Goal: Information Seeking & Learning: Check status

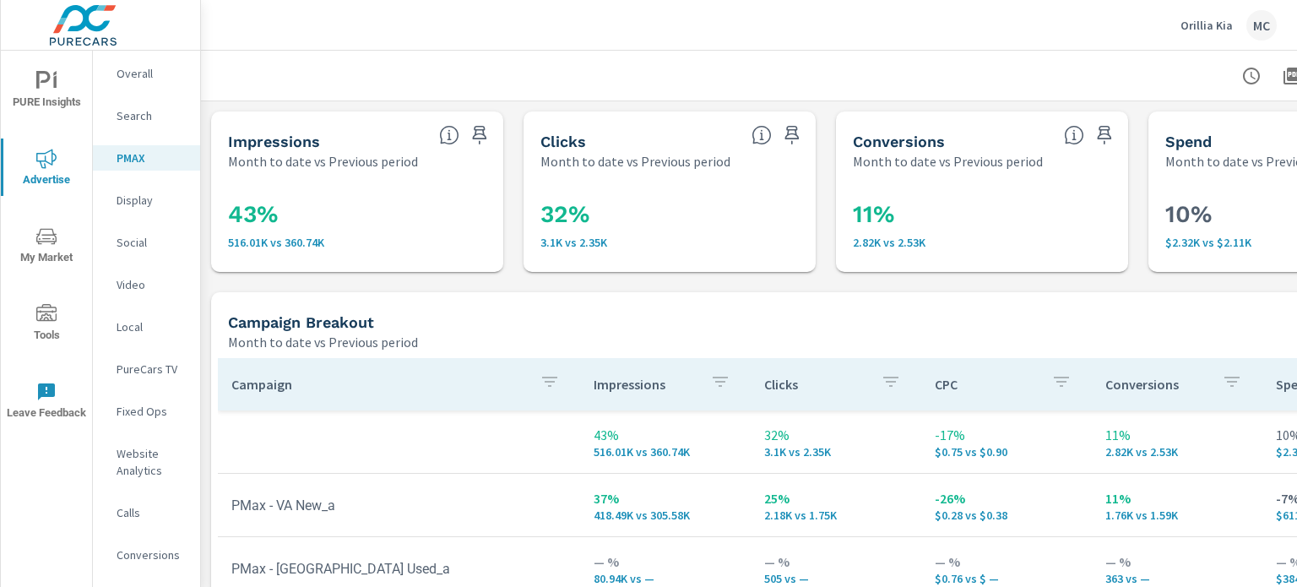
click at [1197, 23] on p "Orillia Kia" at bounding box center [1206, 25] width 52 height 15
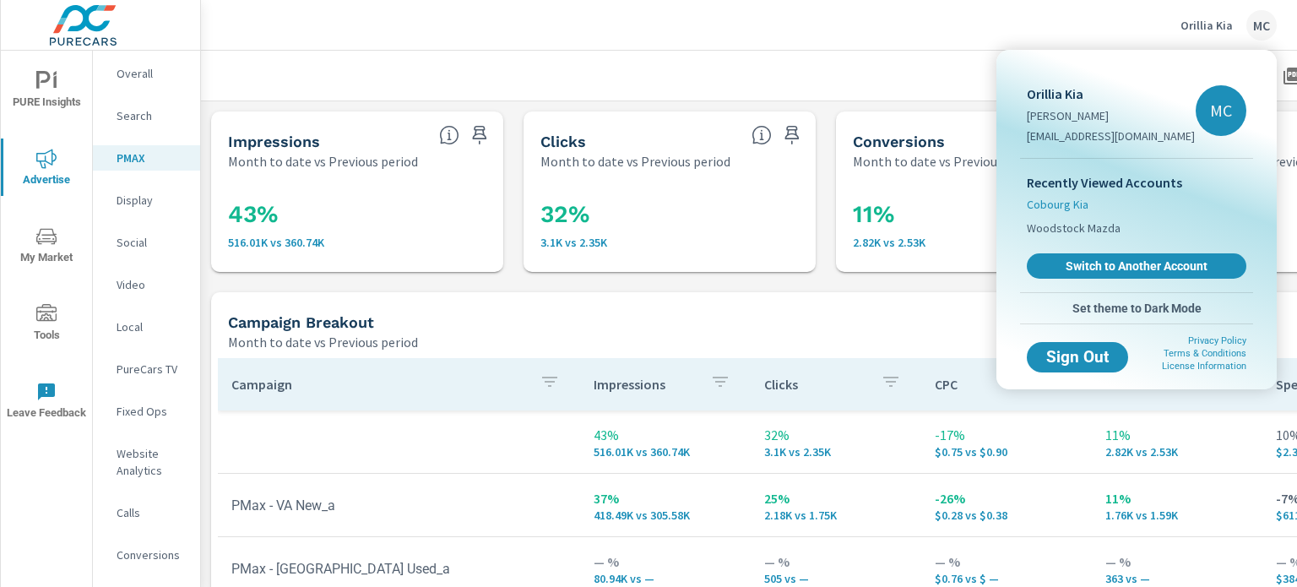
click at [1079, 205] on span "Cobourg Kia" at bounding box center [1058, 204] width 62 height 17
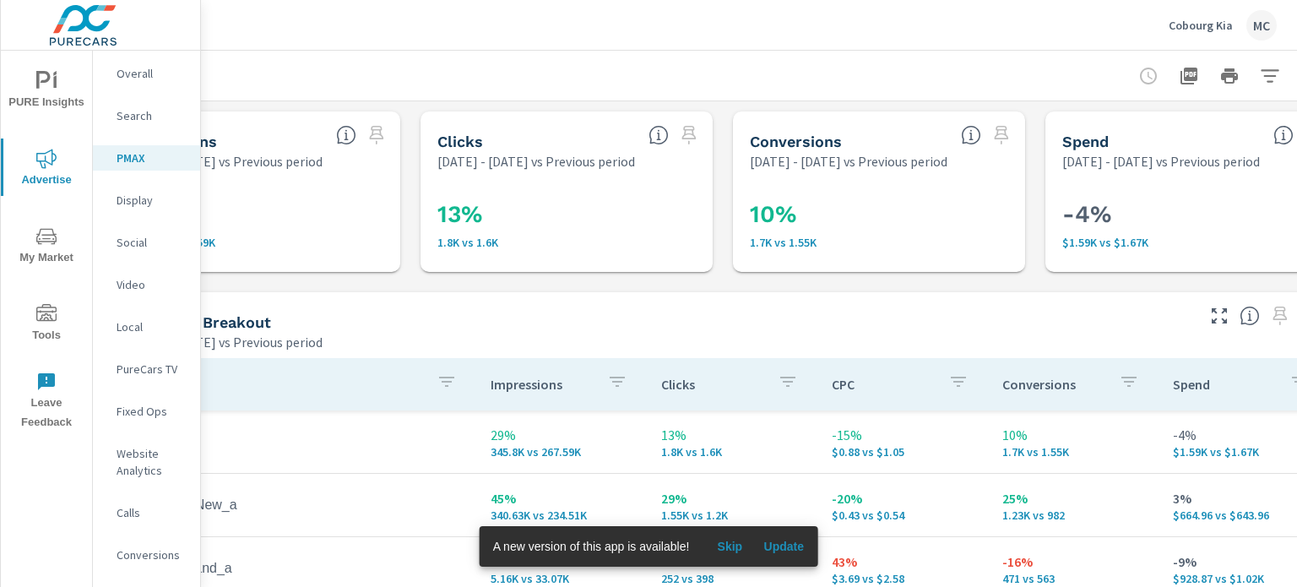
scroll to position [0, 165]
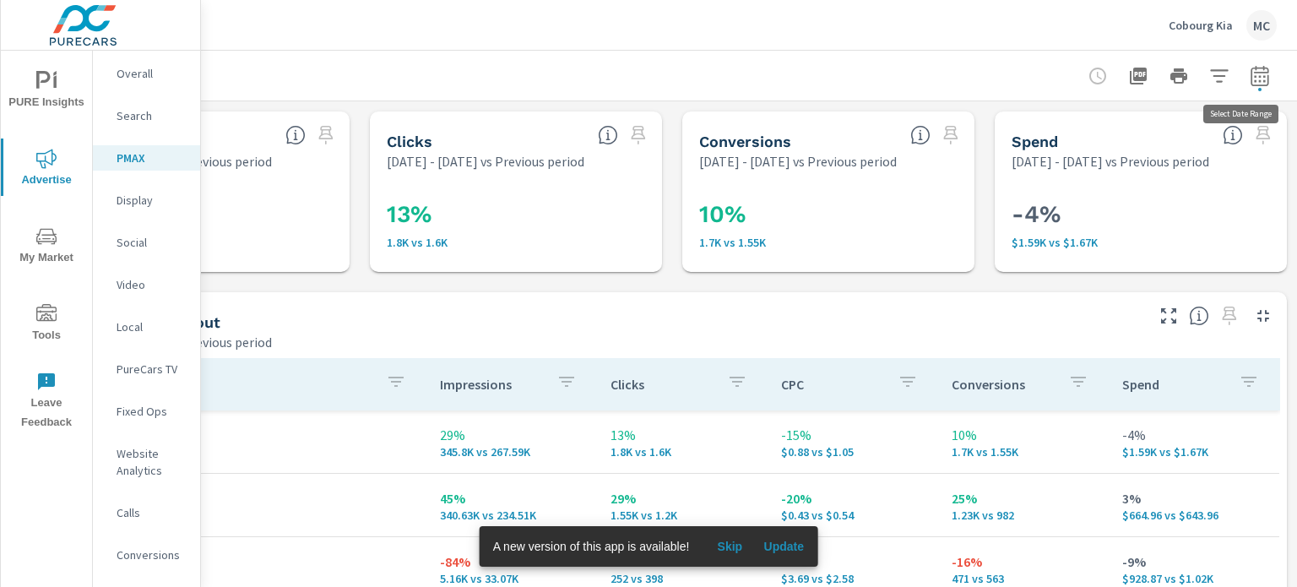
click at [1254, 84] on icon "button" at bounding box center [1260, 76] width 20 height 20
select select "Previous period"
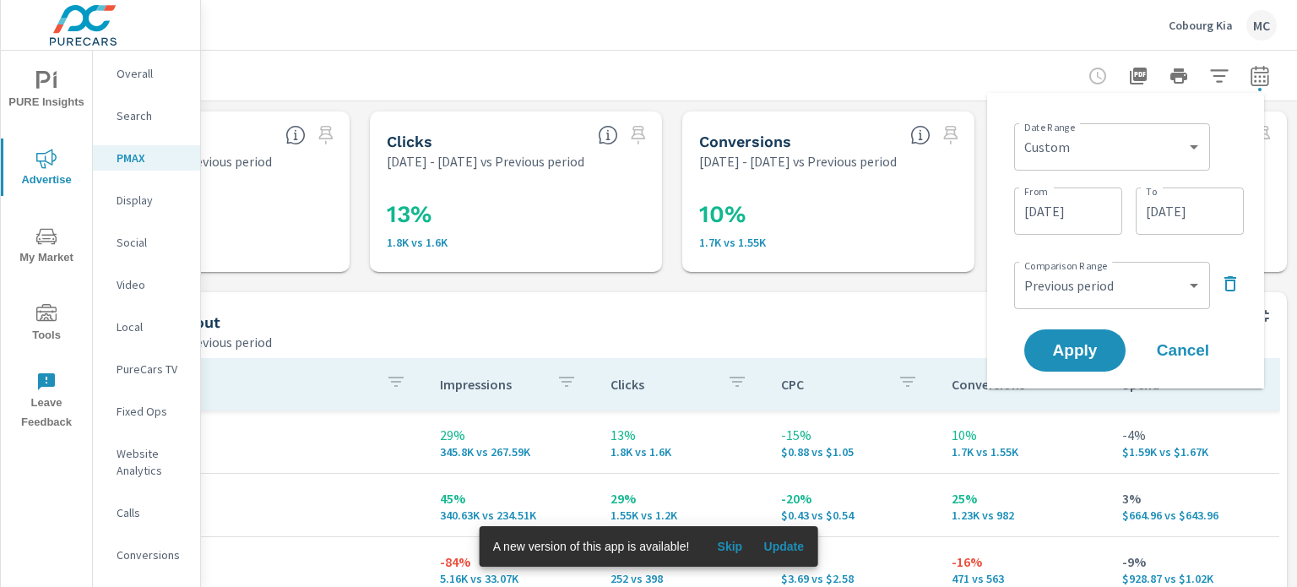
click at [1201, 215] on input "09/20/2025" at bounding box center [1189, 211] width 95 height 34
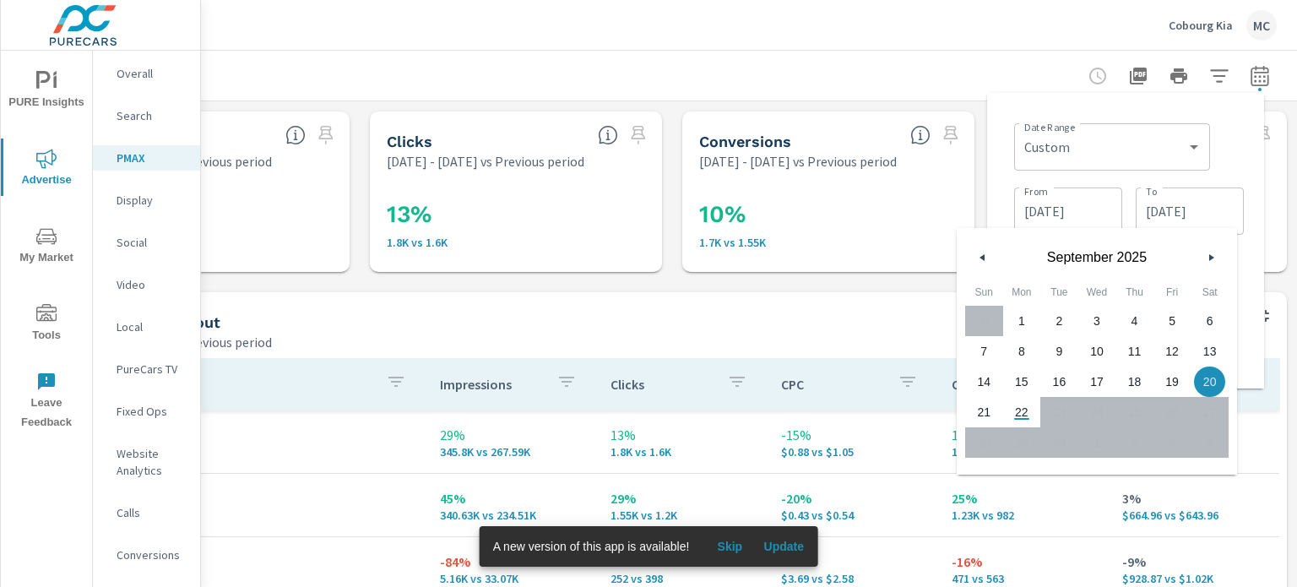
click at [982, 254] on icon "button" at bounding box center [980, 257] width 8 height 7
click at [981, 259] on icon "button" at bounding box center [980, 257] width 8 height 7
click at [1203, 252] on button "button" at bounding box center [1211, 257] width 20 height 20
click at [911, 322] on div "Campaign Breakout" at bounding box center [607, 321] width 1067 height 19
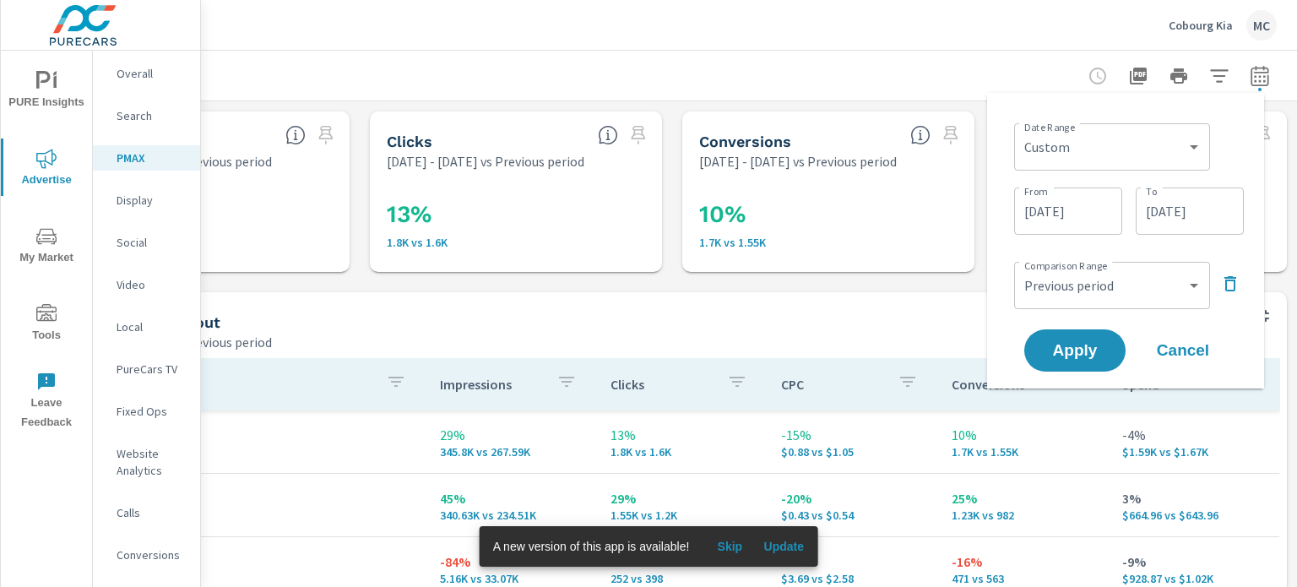
click at [1184, 222] on input "09/20/2025" at bounding box center [1189, 211] width 95 height 34
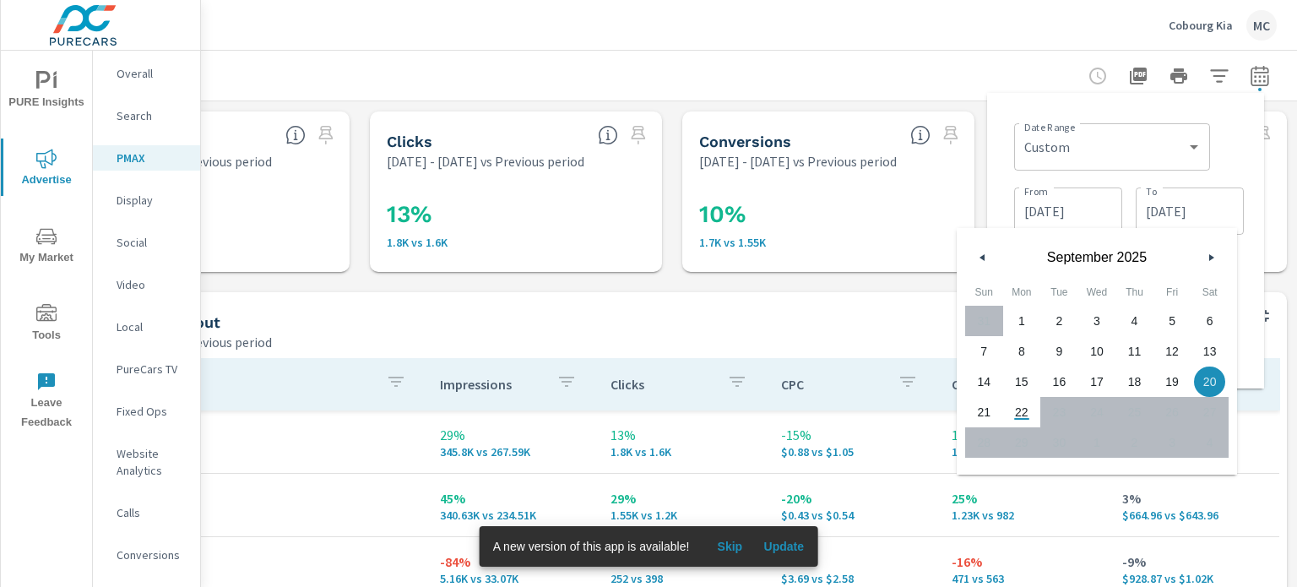
click at [1075, 337] on div "31 1 2 3 4 5 6 7 8 9 10 11 12 13 14 15 16 17 18 19 20 21 22 23 24 25 26 27 28 2…" at bounding box center [1096, 382] width 263 height 152
click at [979, 254] on icon "button" at bounding box center [980, 257] width 8 height 7
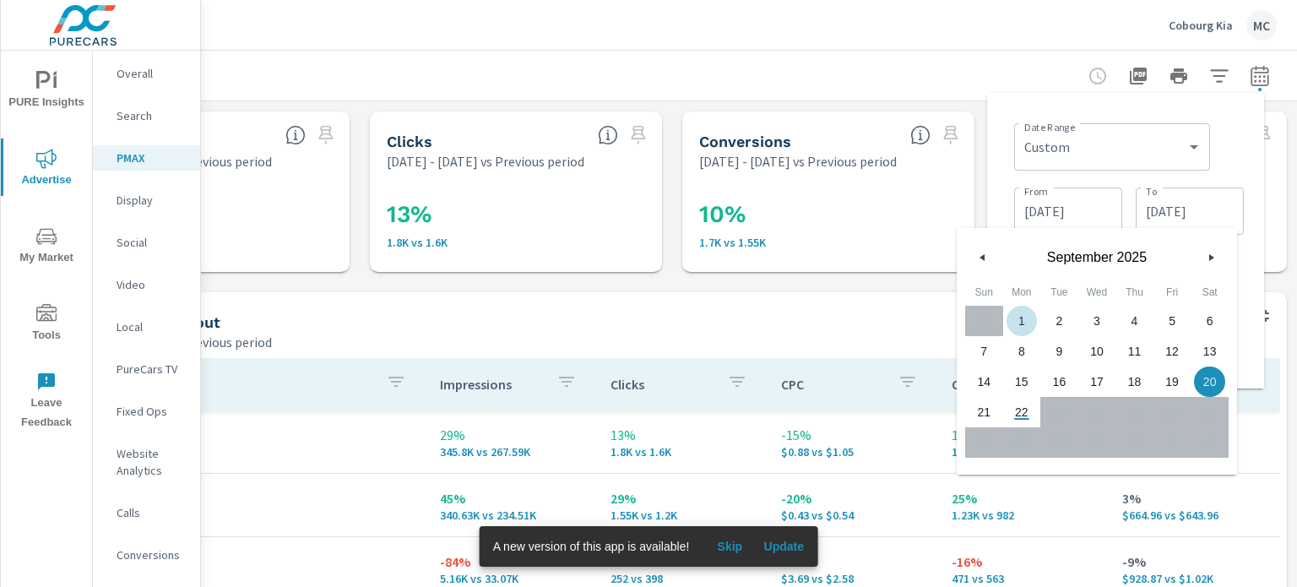
click at [979, 254] on icon "button" at bounding box center [980, 257] width 8 height 7
drag, startPoint x: 979, startPoint y: 253, endPoint x: 998, endPoint y: 252, distance: 18.6
click at [979, 252] on button "button" at bounding box center [983, 257] width 20 height 20
click at [1084, 260] on span "September 2025" at bounding box center [1097, 257] width 203 height 15
